Goal: Task Accomplishment & Management: Use online tool/utility

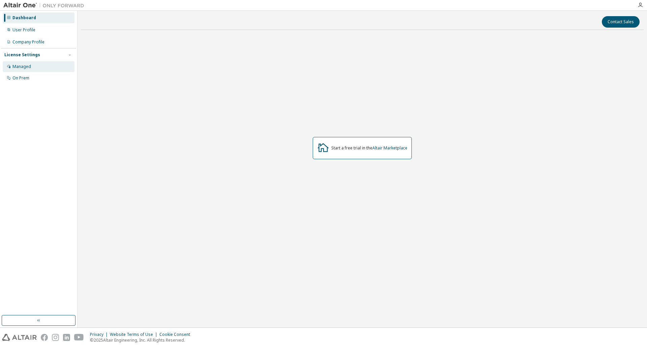
click at [40, 67] on div "Managed" at bounding box center [39, 66] width 72 height 11
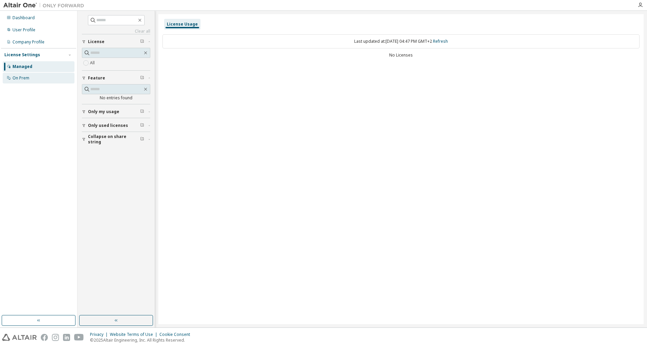
click at [39, 75] on div "On Prem" at bounding box center [39, 78] width 72 height 11
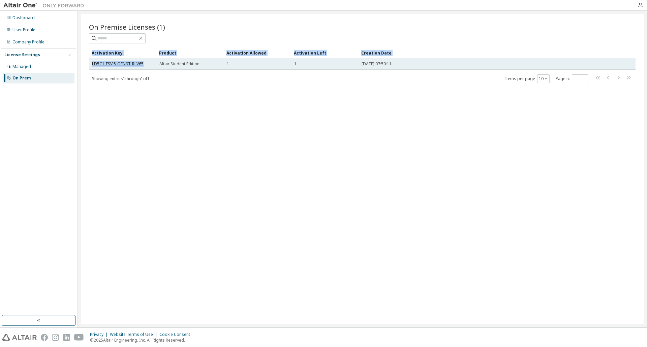
drag, startPoint x: 125, startPoint y: 63, endPoint x: 142, endPoint y: 64, distance: 17.2
click at [142, 64] on div "On Premise Licenses (1) Clear Load Save Save As Field Operator Value Select fil…" at bounding box center [362, 169] width 563 height 310
click at [142, 64] on link "LD5C1-ESVJ5-OFN9T-RLV65" at bounding box center [118, 64] width 52 height 6
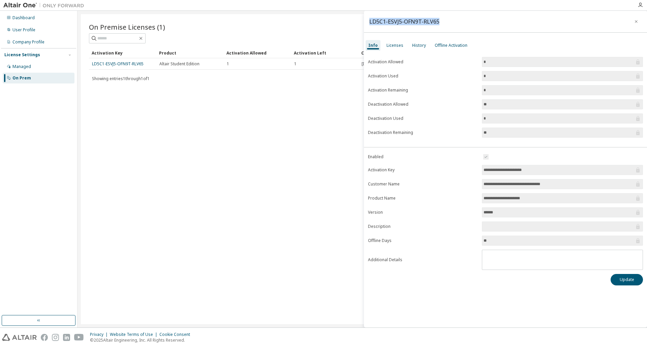
drag, startPoint x: 437, startPoint y: 22, endPoint x: 366, endPoint y: 19, distance: 71.1
click at [366, 19] on div "LD5C1-ESVJ5-OFN9T-RLV65" at bounding box center [505, 22] width 283 height 22
copy div "LD5C1-ESVJ5-OFN9T-RLV65"
drag, startPoint x: 534, startPoint y: 170, endPoint x: 482, endPoint y: 172, distance: 52.3
click at [482, 172] on span "**********" at bounding box center [562, 170] width 161 height 10
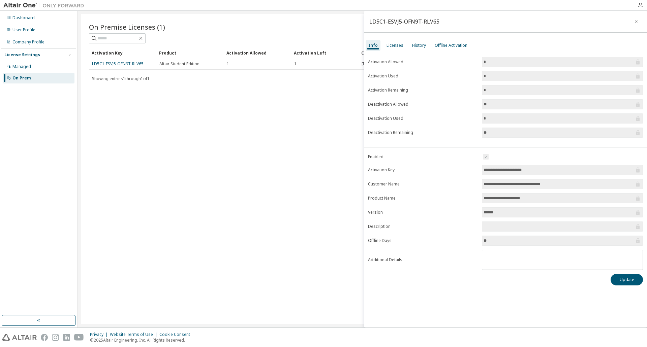
click at [482, 172] on span "**********" at bounding box center [562, 170] width 161 height 10
